Goal: Task Accomplishment & Management: Manage account settings

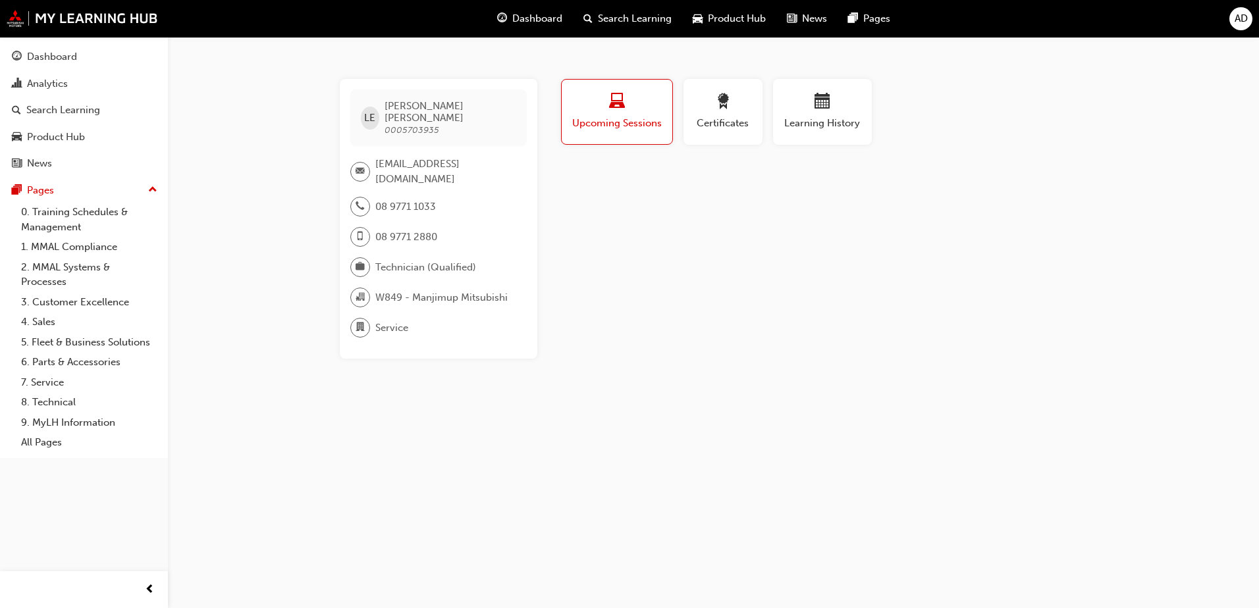
click at [1238, 24] on span "AD" at bounding box center [1240, 18] width 13 height 15
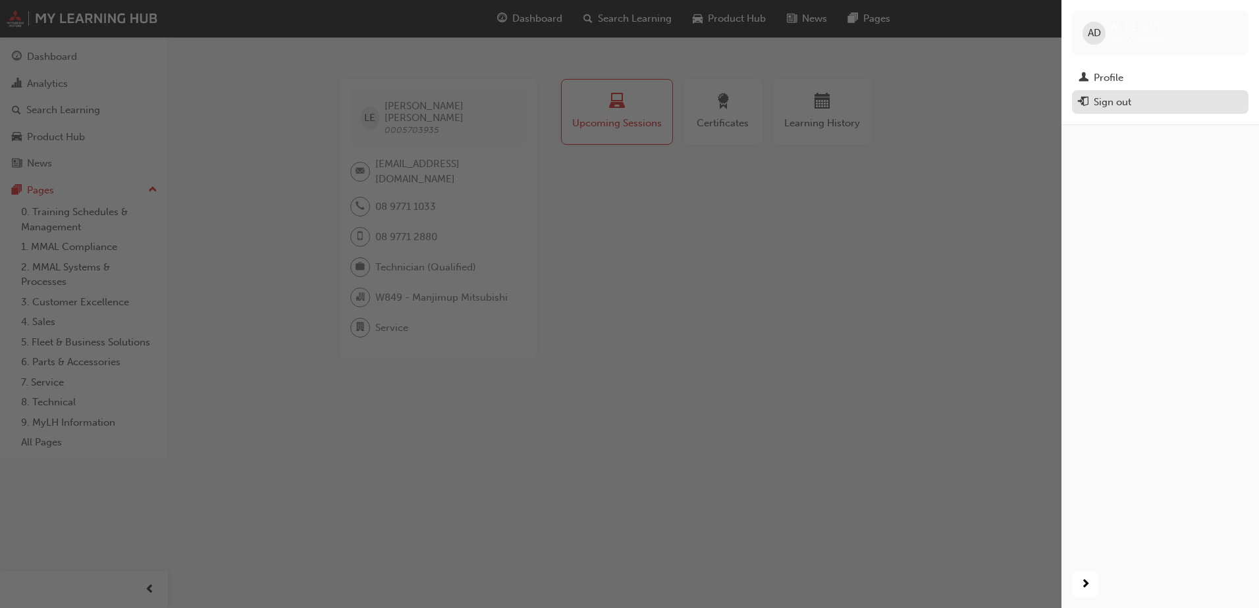
click at [1099, 108] on div "Sign out" at bounding box center [1113, 102] width 38 height 15
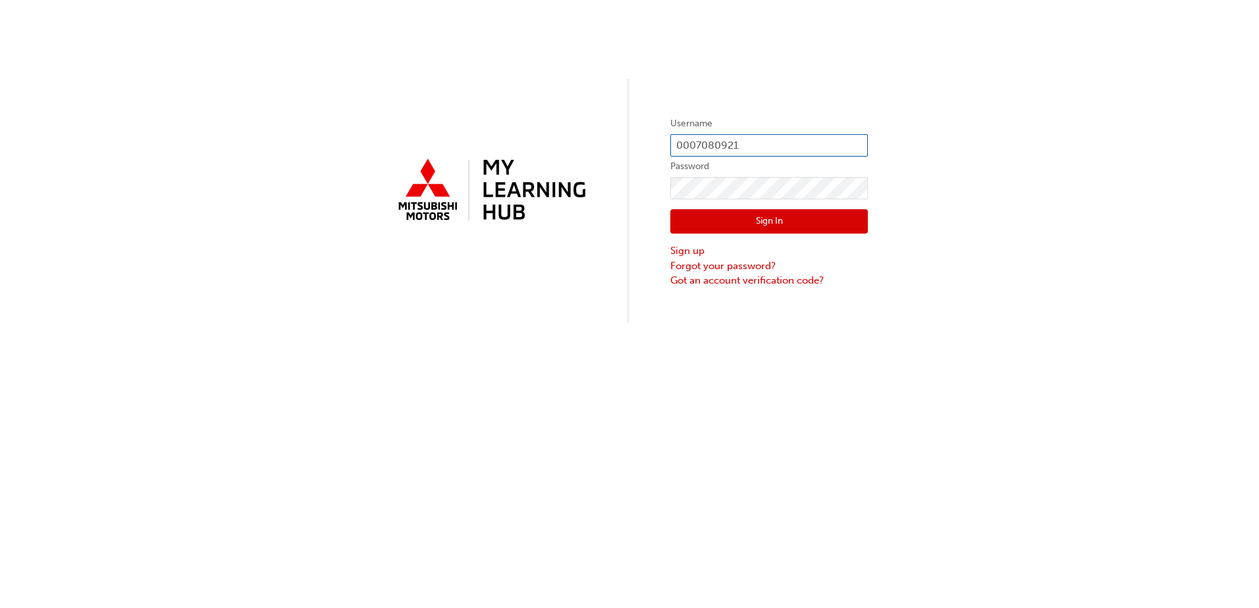
type input "0007090150"
click at [749, 213] on button "Sign In" at bounding box center [769, 221] width 198 height 25
